Goal: Task Accomplishment & Management: Complete application form

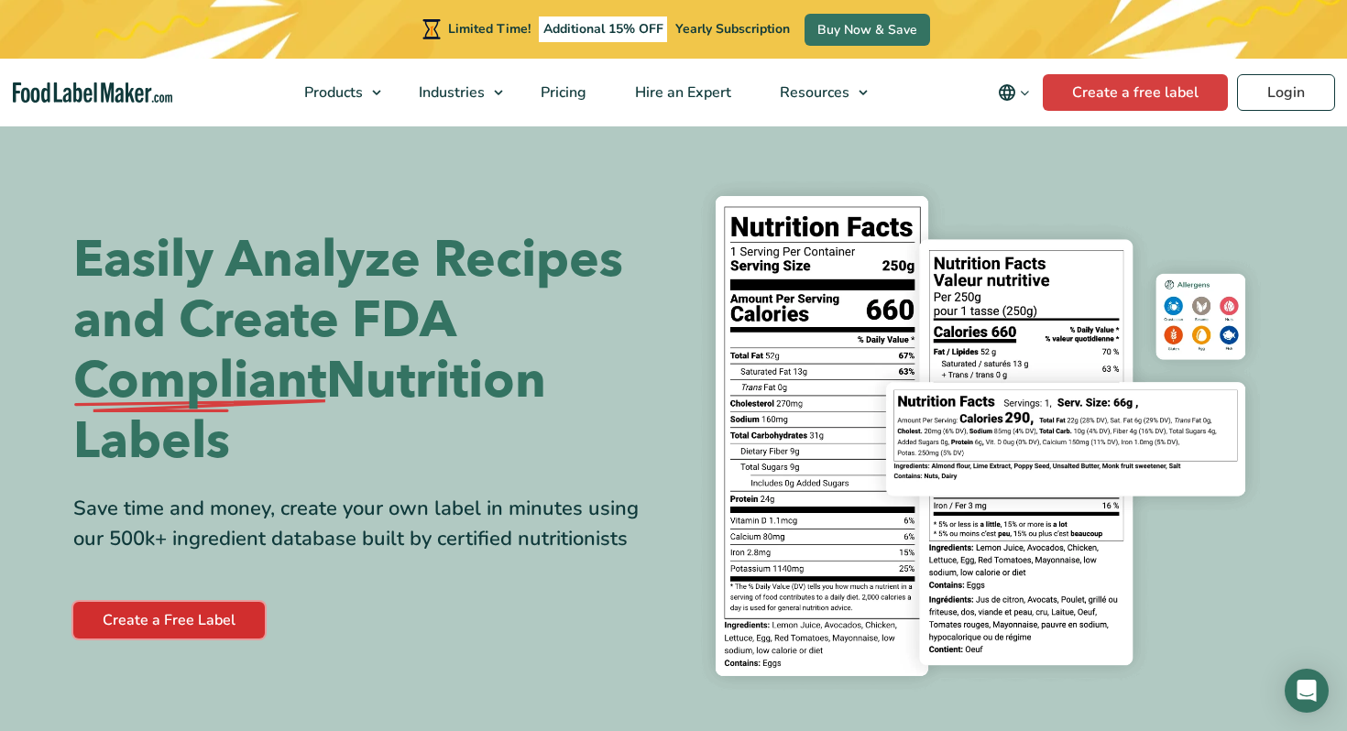
click at [229, 637] on link "Create a Free Label" at bounding box center [169, 620] width 192 height 37
